Goal: Use online tool/utility: Use online tool/utility

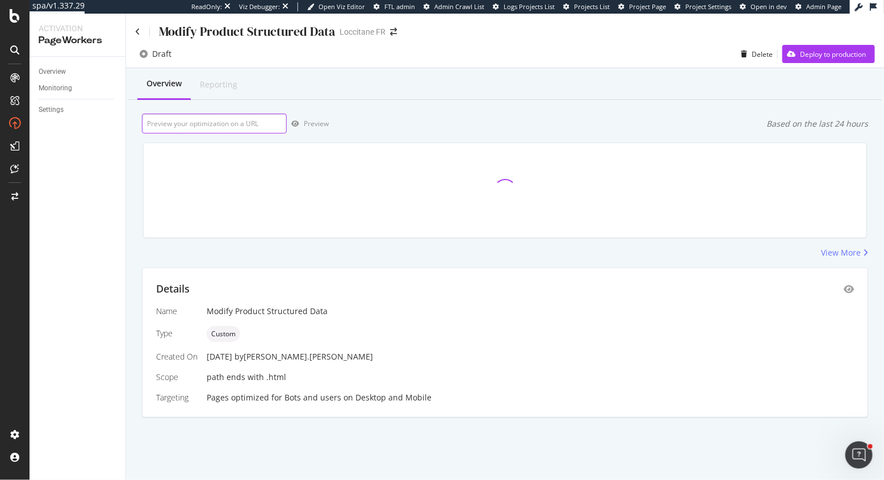
click at [246, 123] on input "url" at bounding box center [214, 124] width 145 height 20
paste input "[URL][DOMAIN_NAME]"
type input "[URL][DOMAIN_NAME]"
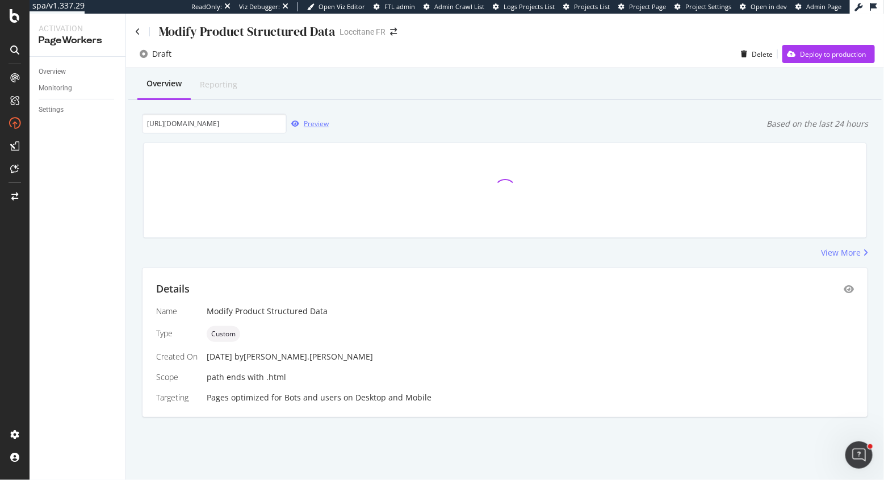
click at [321, 128] on div "Preview" at bounding box center [316, 124] width 25 height 10
click at [849, 288] on icon "eye" at bounding box center [849, 288] width 10 height 9
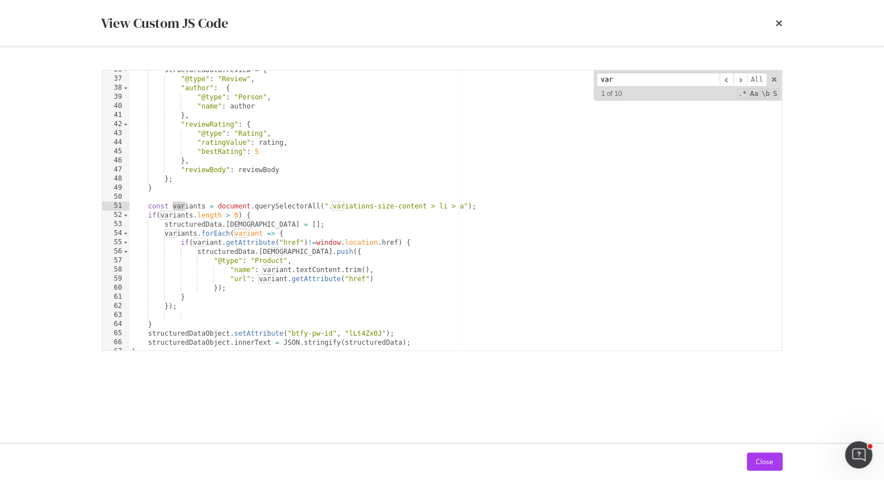
scroll to position [323, 0]
type input "variant"
click at [780, 23] on icon "times" at bounding box center [779, 23] width 7 height 9
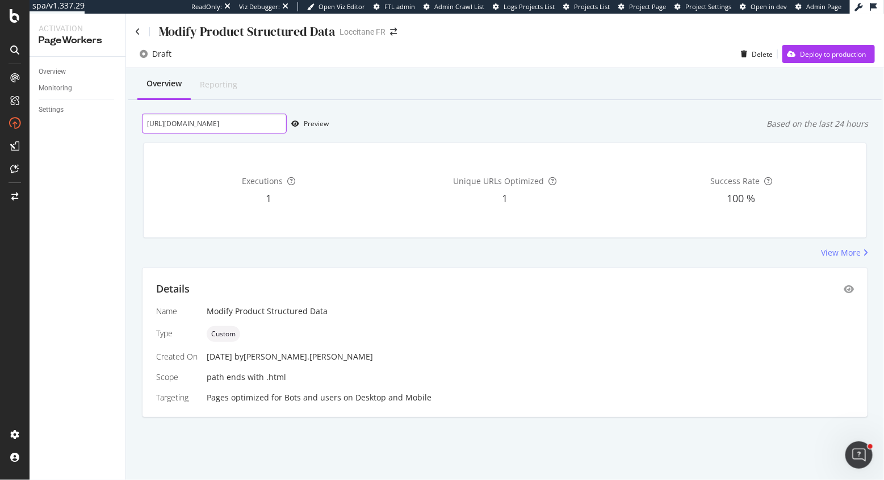
click at [252, 122] on input "[URL][DOMAIN_NAME]" at bounding box center [214, 124] width 145 height 20
paste input "[URL][DOMAIN_NAME]"
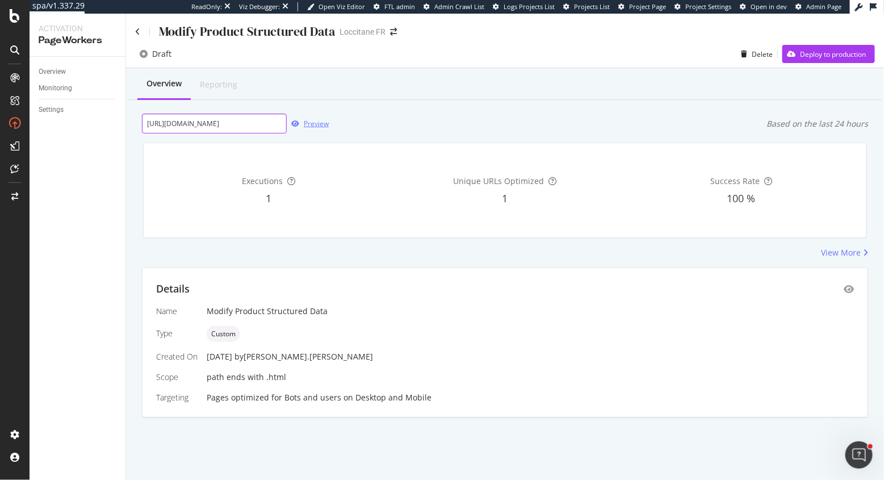
type input "[URL][DOMAIN_NAME]"
click at [311, 124] on div "Preview" at bounding box center [316, 124] width 25 height 10
click at [241, 122] on input "[URL][DOMAIN_NAME]" at bounding box center [214, 124] width 145 height 20
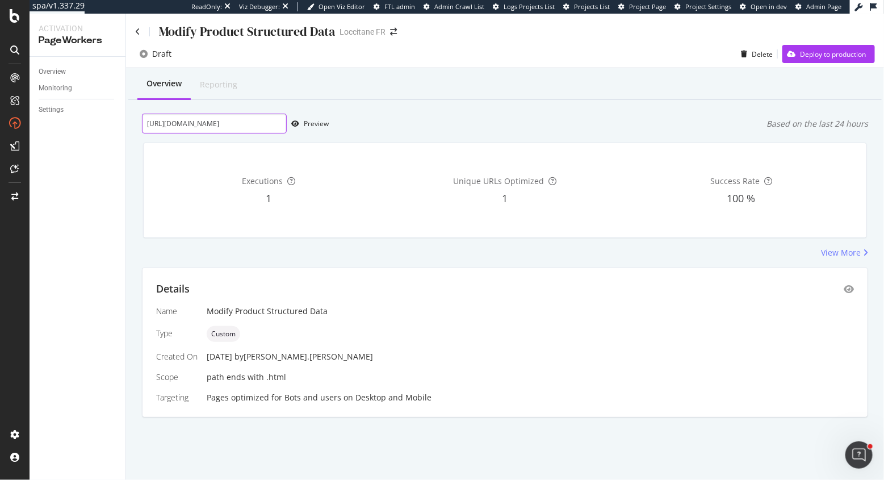
click at [241, 122] on input "[URL][DOMAIN_NAME]" at bounding box center [214, 124] width 145 height 20
paste input "[URL][DOMAIN_NAME]"
type input "[URL][DOMAIN_NAME]"
click at [314, 125] on div "Preview" at bounding box center [316, 124] width 25 height 10
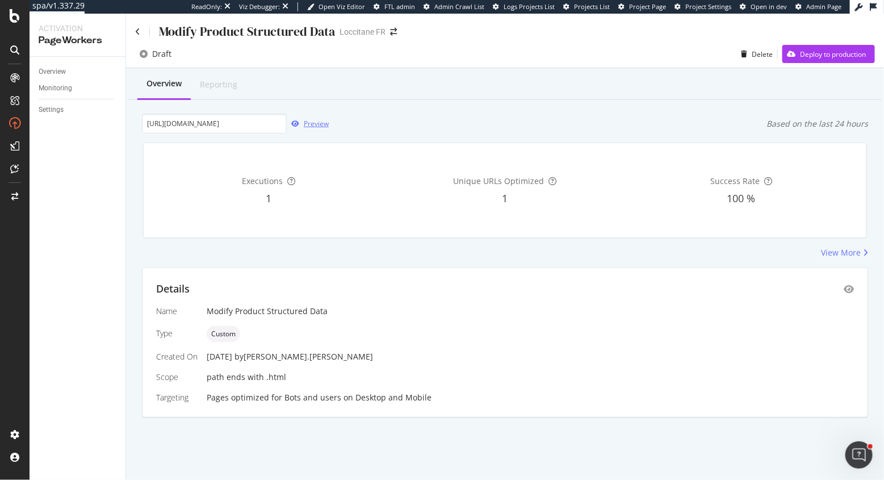
scroll to position [0, 0]
